Goal: Navigation & Orientation: Find specific page/section

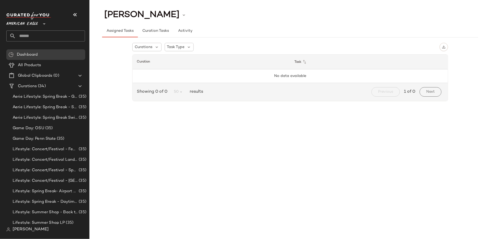
click at [20, 22] on span "American Eagle" at bounding box center [22, 22] width 32 height 9
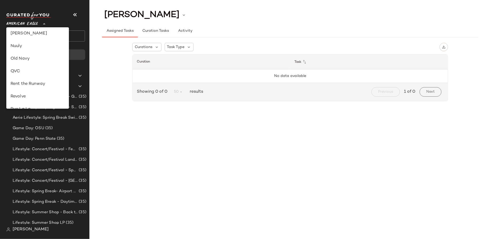
scroll to position [191, 0]
click at [39, 47] on div "Nuuly" at bounding box center [38, 46] width 54 height 6
type input "**"
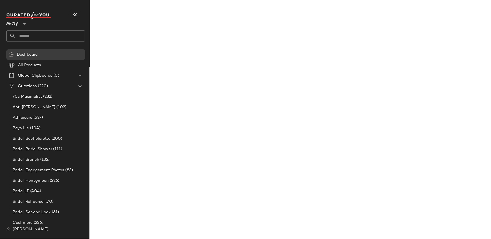
click at [38, 33] on input "text" at bounding box center [50, 36] width 69 height 11
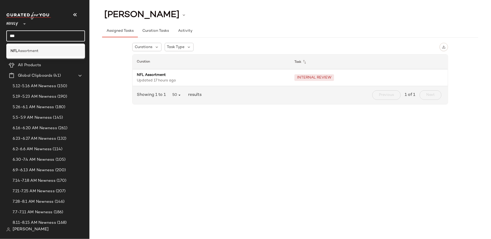
type input "***"
click at [47, 50] on div "NFL Assortment" at bounding box center [46, 51] width 70 height 6
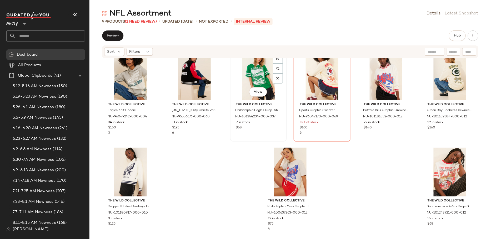
scroll to position [15, 0]
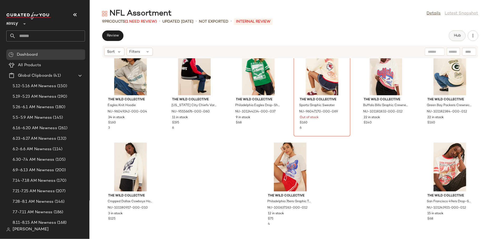
click at [454, 38] on button "Hub" at bounding box center [457, 36] width 17 height 11
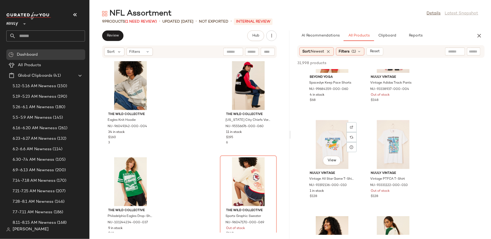
scroll to position [0, 0]
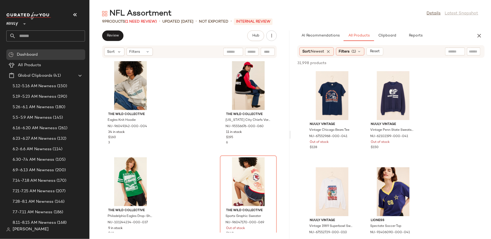
click at [452, 52] on input "text" at bounding box center [454, 52] width 13 height 6
type input "***"
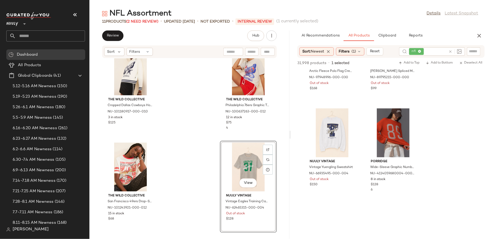
scroll to position [1702, 0]
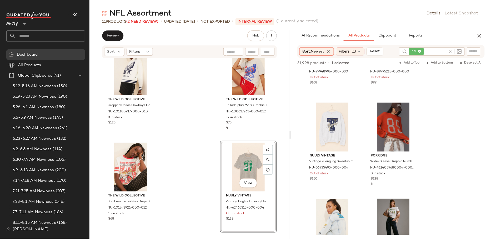
click at [450, 52] on icon at bounding box center [451, 52] width 4 height 4
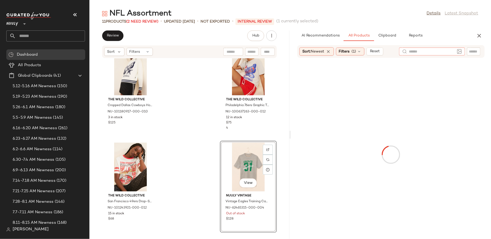
click at [477, 51] on input "text" at bounding box center [473, 52] width 9 height 6
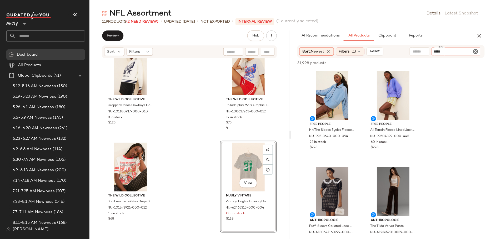
type input "******"
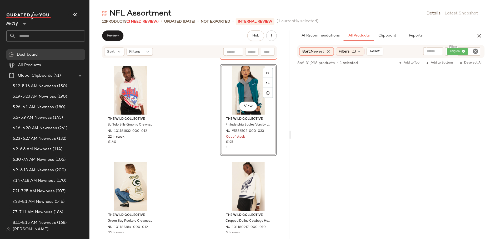
scroll to position [177, 0]
click at [475, 52] on icon "Clear Filter" at bounding box center [476, 51] width 6 height 6
type input "******"
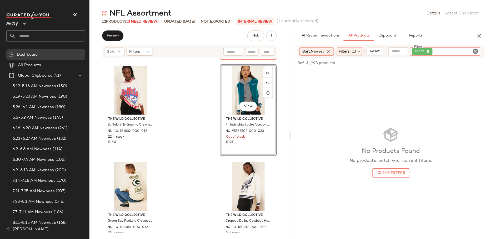
click at [475, 51] on icon "Clear Filter" at bounding box center [476, 51] width 6 height 6
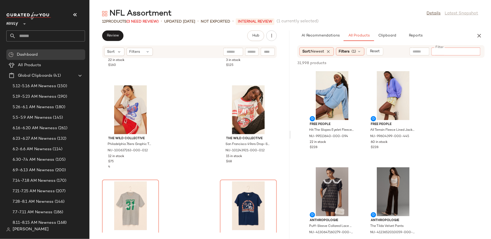
scroll to position [366, 0]
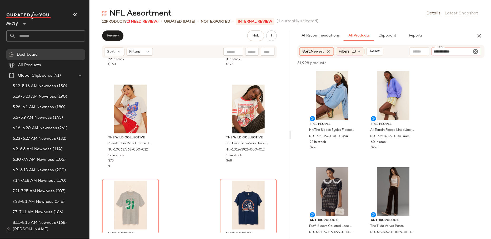
type input "**********"
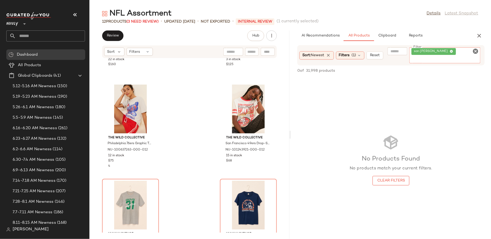
click at [476, 51] on icon "Clear Filter" at bounding box center [476, 51] width 6 height 6
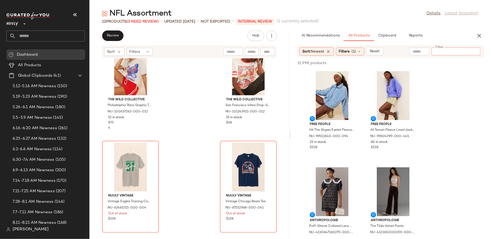
scroll to position [0, 0]
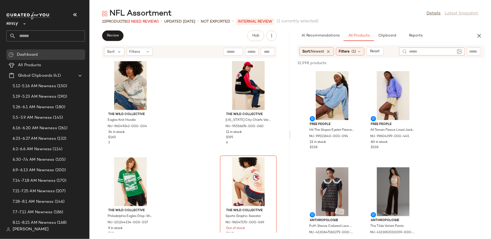
click at [422, 50] on input "text" at bounding box center [432, 52] width 46 height 6
click at [476, 51] on input "text" at bounding box center [473, 52] width 9 height 6
type input "**********"
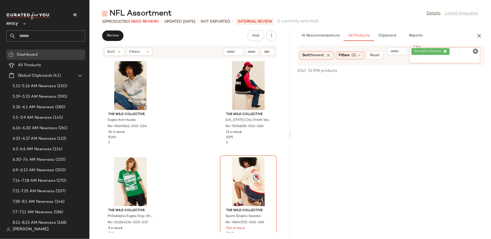
scroll to position [567, 0]
click at [479, 52] on icon "Clear Filter" at bounding box center [476, 51] width 6 height 6
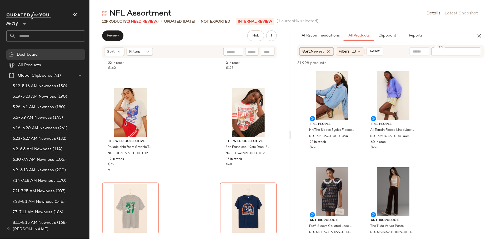
scroll to position [404, 0]
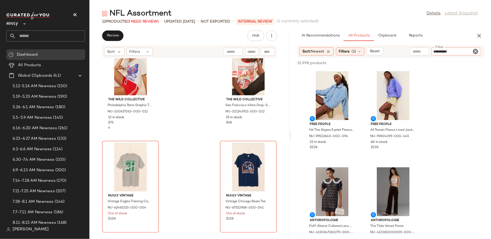
type input "**********"
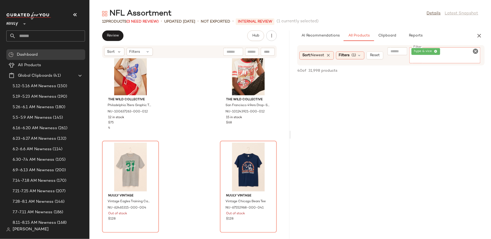
scroll to position [2015, 0]
click at [477, 48] on icon "Clear Filter" at bounding box center [476, 51] width 6 height 6
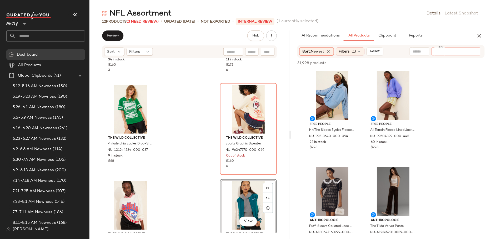
scroll to position [75, 0]
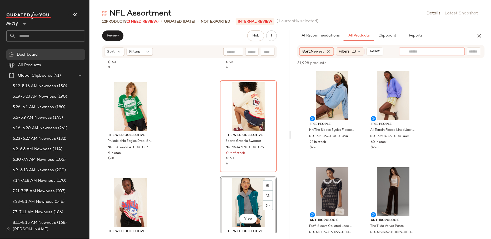
click at [423, 51] on input "text" at bounding box center [432, 52] width 46 height 6
type input "**********"
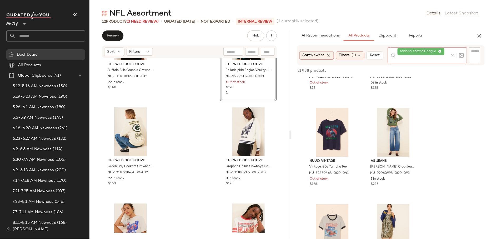
scroll to position [247, 0]
click at [430, 13] on link "Details" at bounding box center [434, 14] width 14 height 6
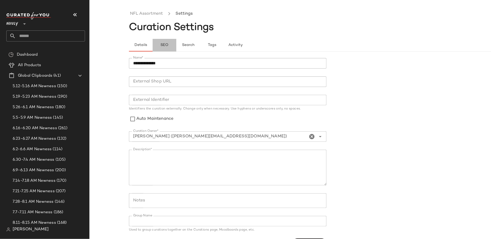
click at [162, 45] on span "SEO" at bounding box center [164, 45] width 8 height 4
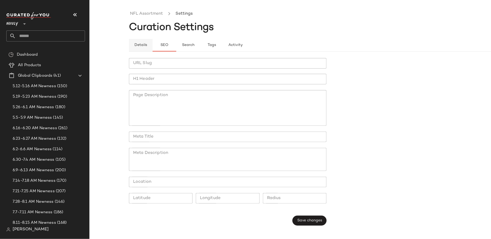
click at [136, 45] on span "Details" at bounding box center [140, 45] width 13 height 4
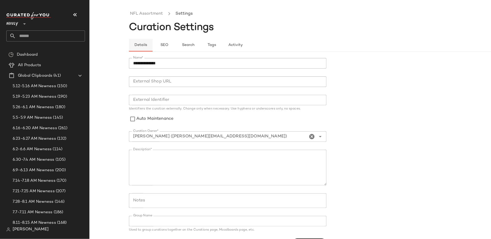
click at [141, 42] on button "Details" at bounding box center [141, 45] width 24 height 13
click at [143, 13] on link "NFL Assortment" at bounding box center [146, 14] width 33 height 7
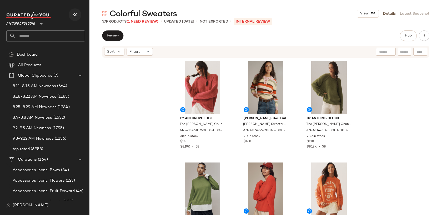
click at [76, 15] on icon "button" at bounding box center [75, 15] width 6 height 6
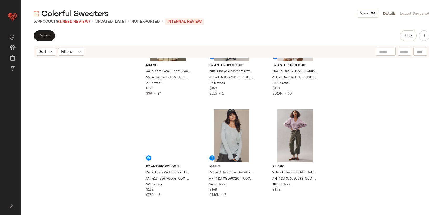
scroll to position [363, 0]
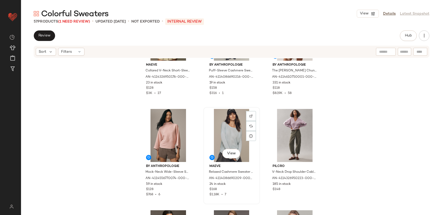
click at [229, 123] on div "View" at bounding box center [231, 135] width 53 height 53
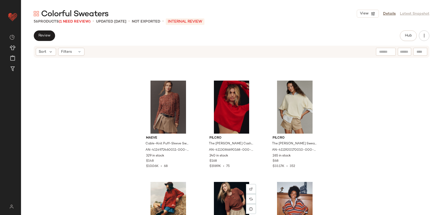
scroll to position [689, 0]
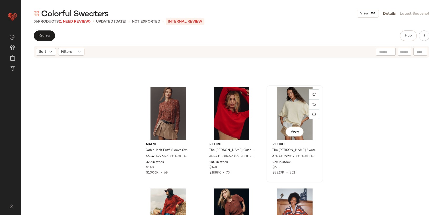
click at [296, 112] on div "View" at bounding box center [294, 113] width 53 height 53
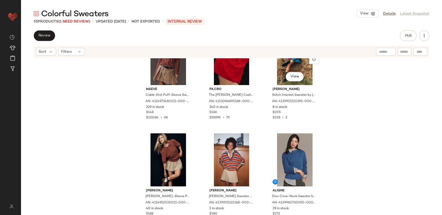
scroll to position [745, 0]
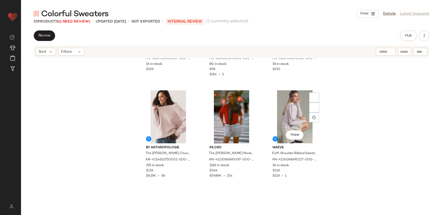
scroll to position [1600, 0]
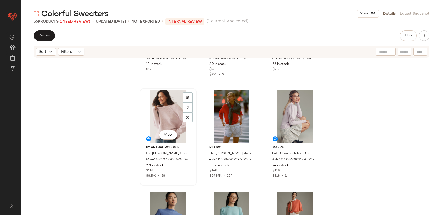
click at [169, 122] on div "View" at bounding box center [168, 117] width 53 height 53
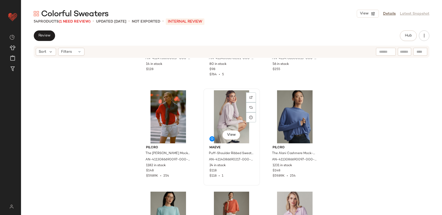
click at [220, 122] on div "View" at bounding box center [231, 117] width 53 height 53
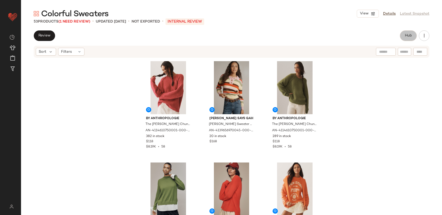
click at [406, 31] on button "Hub" at bounding box center [408, 36] width 17 height 11
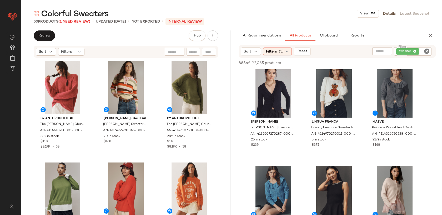
scroll to position [107, 0]
